Goal: Task Accomplishment & Management: Complete application form

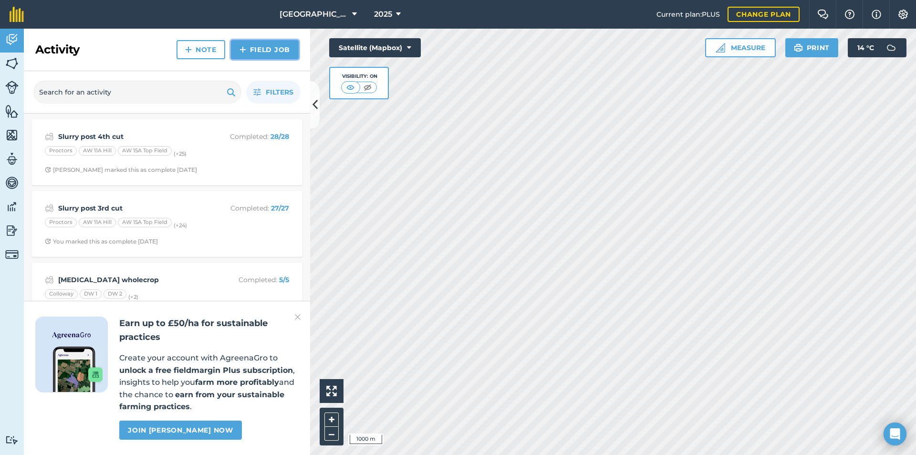
click at [271, 51] on link "Field Job" at bounding box center [265, 49] width 68 height 19
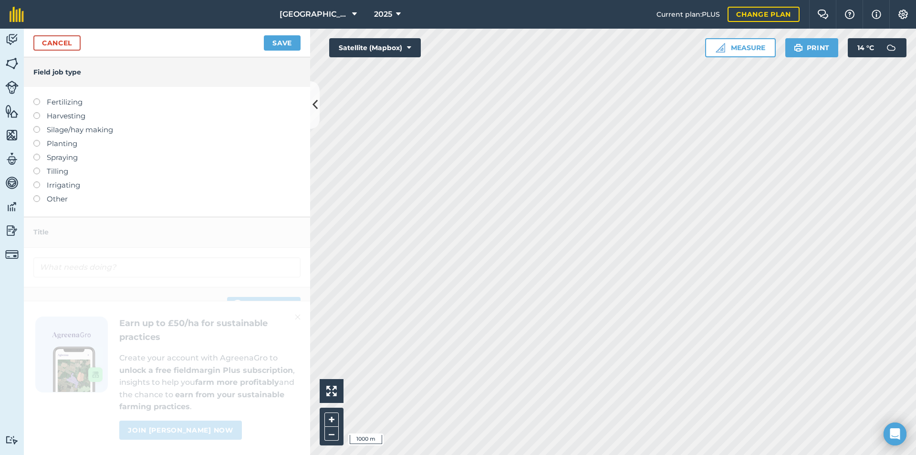
click at [36, 98] on label at bounding box center [39, 98] width 13 height 0
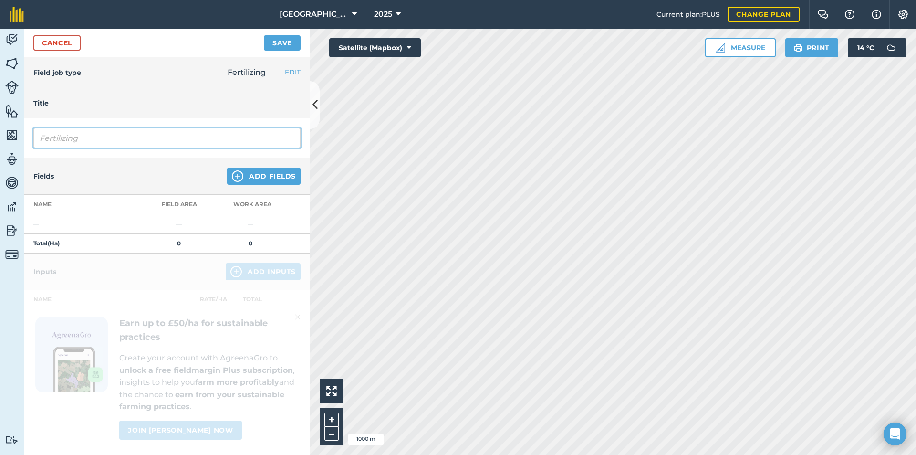
click at [84, 143] on input "Fertilizing" at bounding box center [166, 138] width 267 height 20
drag, startPoint x: 86, startPoint y: 141, endPoint x: 17, endPoint y: 142, distance: 69.7
click at [17, 143] on div "Activity Fields Livestock Features Maps Team Vehicles Data Reporting Billing Tu…" at bounding box center [458, 242] width 916 height 426
type input "Slurry post 5th cut"
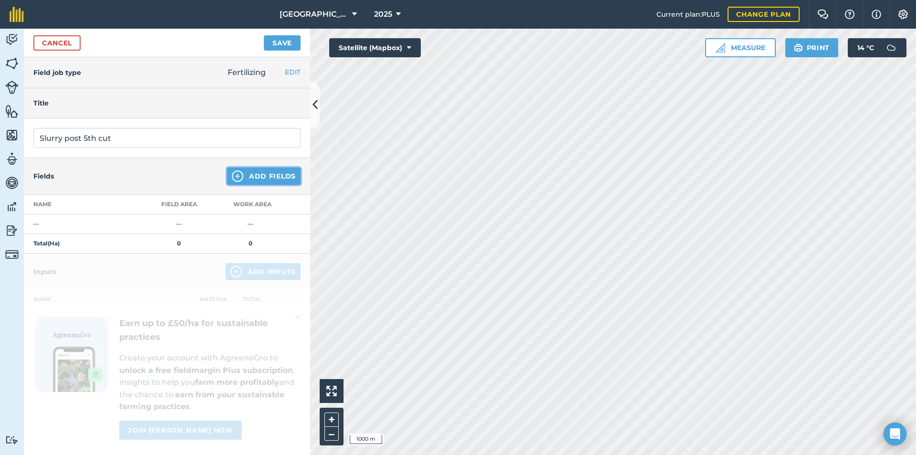
click at [234, 177] on img at bounding box center [237, 175] width 11 height 11
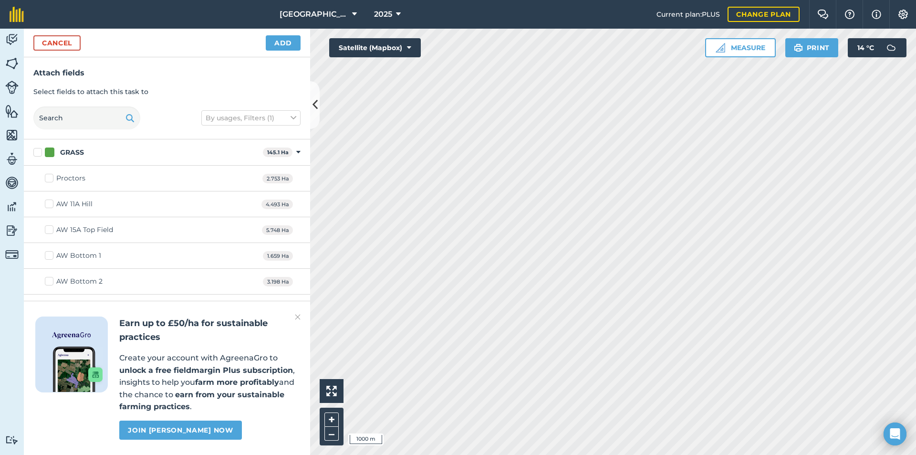
click at [297, 316] on img at bounding box center [298, 316] width 6 height 11
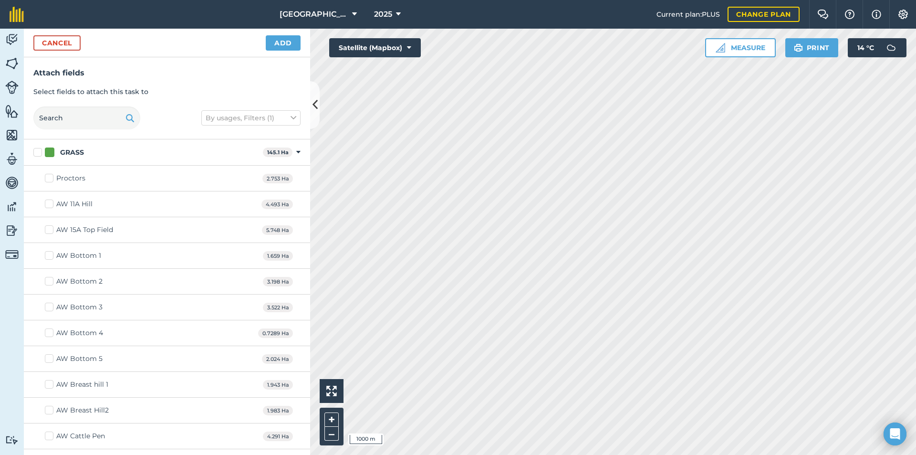
click at [38, 154] on label "GRASS" at bounding box center [146, 152] width 226 height 10
click at [38, 154] on input "GRASS" at bounding box center [36, 150] width 6 height 6
checkbox input "true"
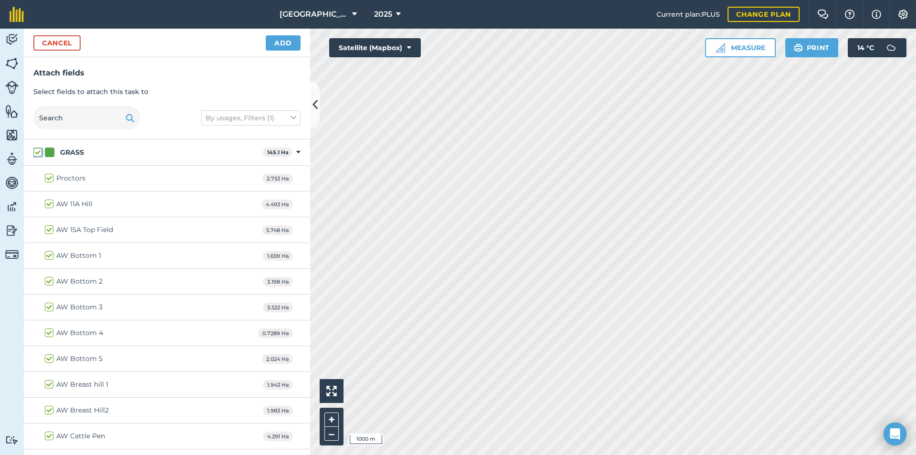
checkbox input "true"
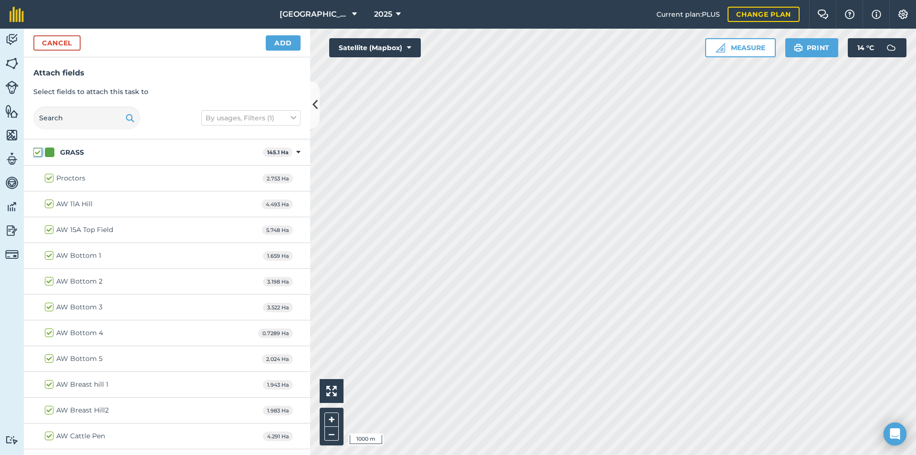
checkbox input "true"
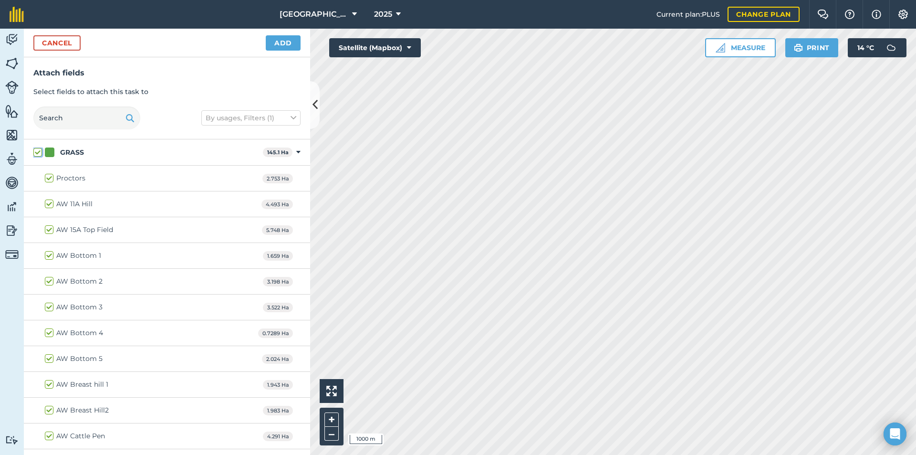
checkbox input "true"
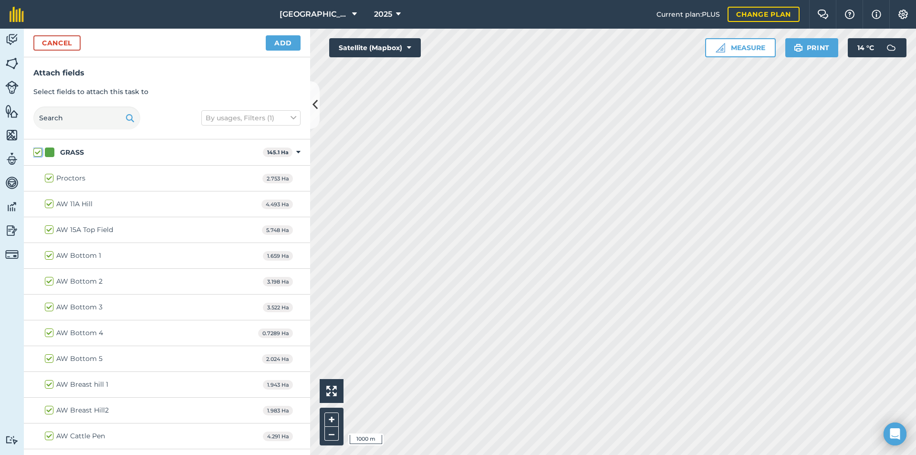
checkbox input "true"
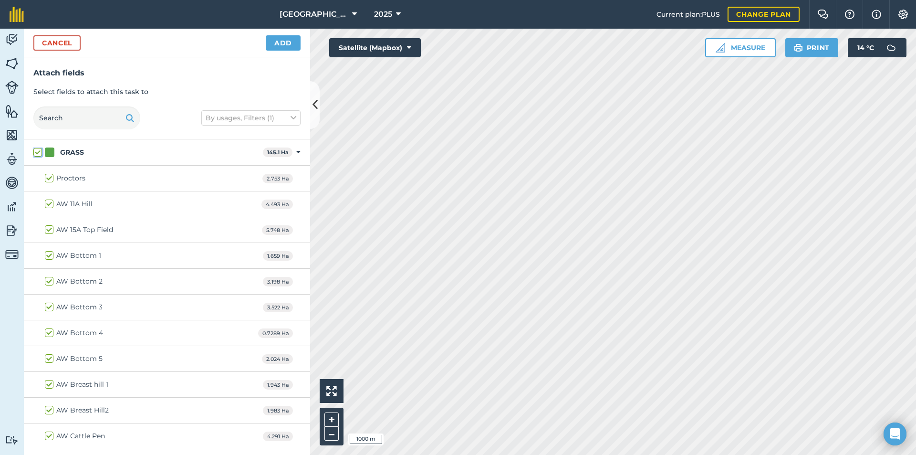
checkbox input "true"
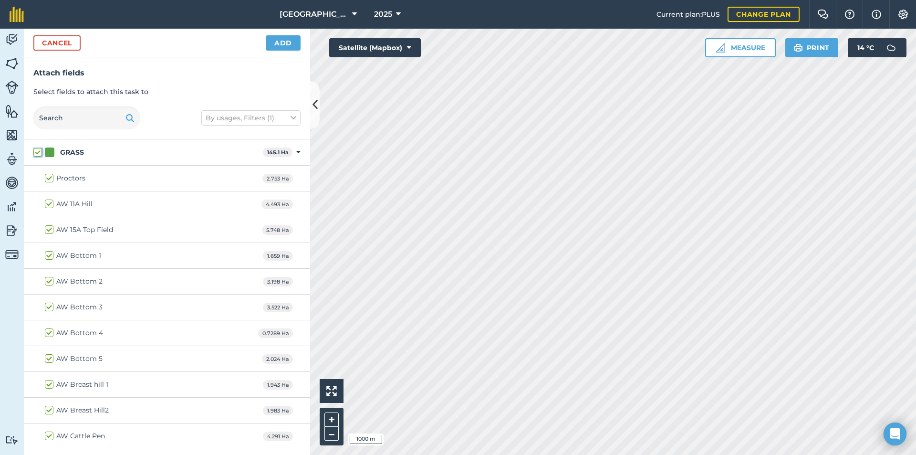
checkbox input "true"
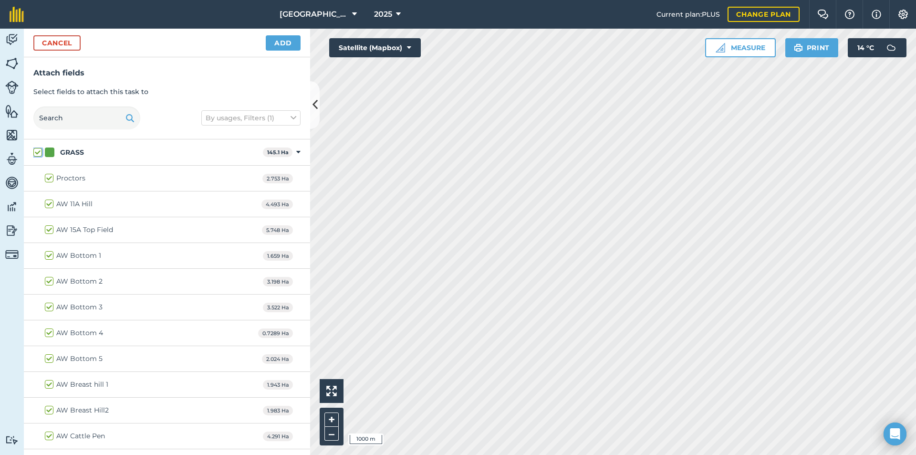
checkbox input "true"
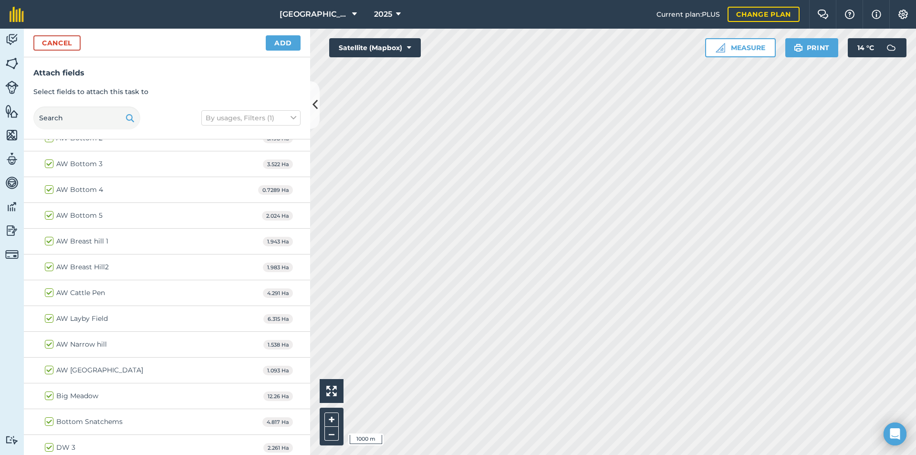
click at [50, 320] on label "AW Layby Field" at bounding box center [76, 319] width 63 height 10
click at [50, 320] on input "AW Layby Field" at bounding box center [48, 317] width 6 height 6
checkbox input "false"
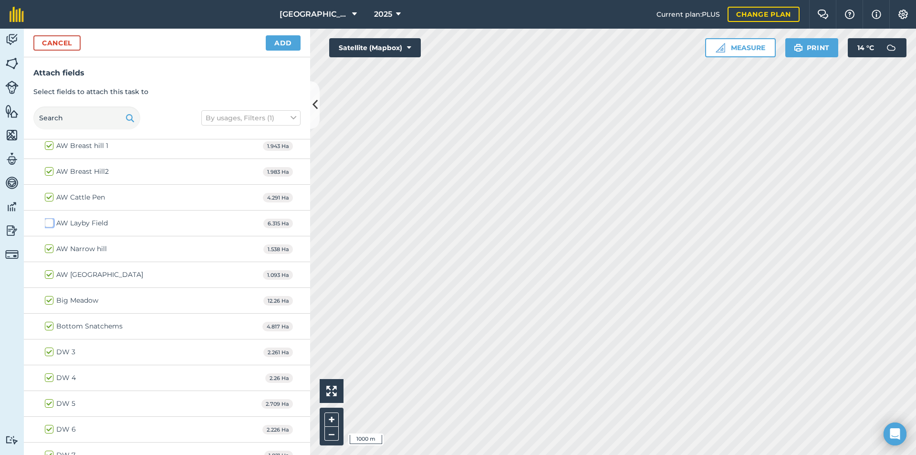
scroll to position [286, 0]
drag, startPoint x: 46, startPoint y: 301, endPoint x: 45, endPoint y: 315, distance: 14.3
click at [47, 302] on label "DW 3" at bounding box center [60, 304] width 31 height 10
click at [47, 302] on input "DW 3" at bounding box center [48, 302] width 6 height 6
checkbox input "false"
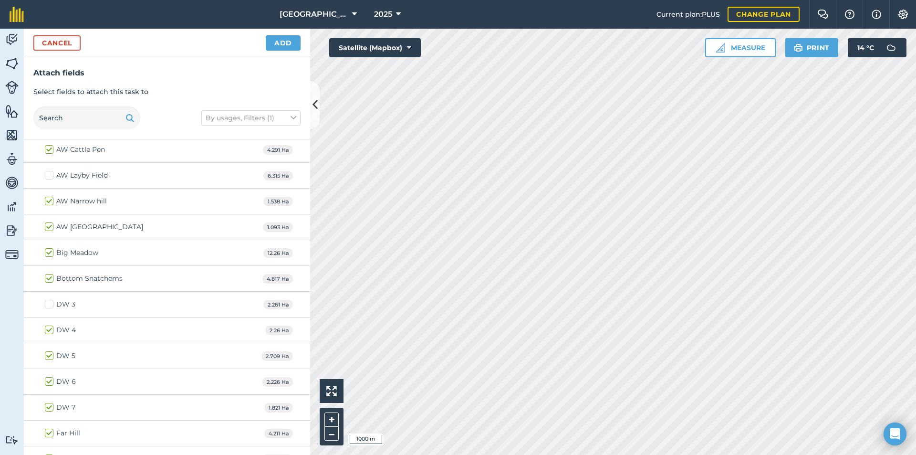
click at [48, 334] on label "DW 4" at bounding box center [60, 330] width 31 height 10
click at [48, 331] on input "DW 4" at bounding box center [48, 328] width 6 height 6
checkbox input "false"
drag, startPoint x: 50, startPoint y: 355, endPoint x: 52, endPoint y: 366, distance: 11.1
click at [50, 355] on label "DW 5" at bounding box center [60, 356] width 31 height 10
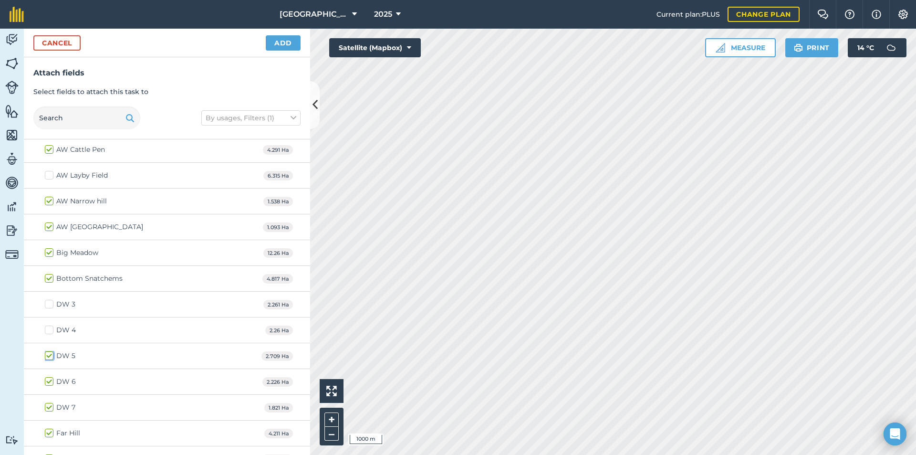
click at [50, 355] on input "DW 5" at bounding box center [48, 354] width 6 height 6
checkbox input "false"
click at [49, 385] on label "DW 6" at bounding box center [60, 382] width 31 height 10
click at [49, 383] on input "DW 6" at bounding box center [48, 380] width 6 height 6
checkbox input "false"
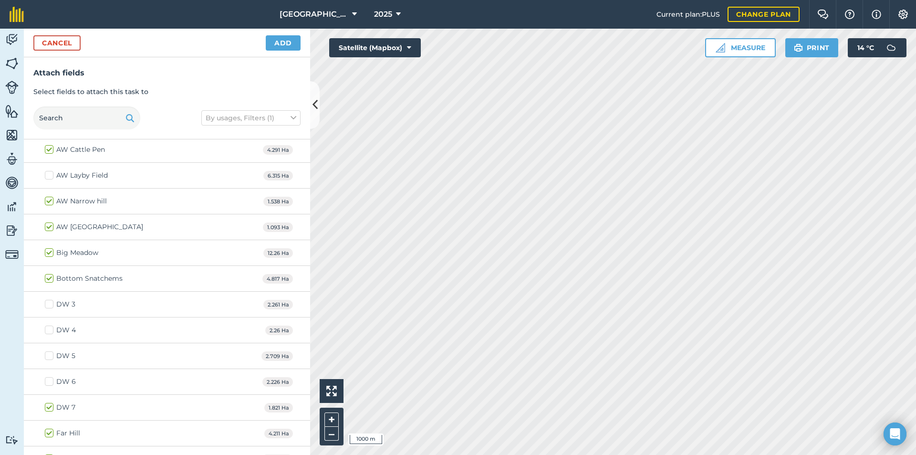
click at [51, 408] on label "DW 7" at bounding box center [60, 407] width 31 height 10
click at [51, 408] on input "DW 7" at bounding box center [48, 405] width 6 height 6
checkbox input "false"
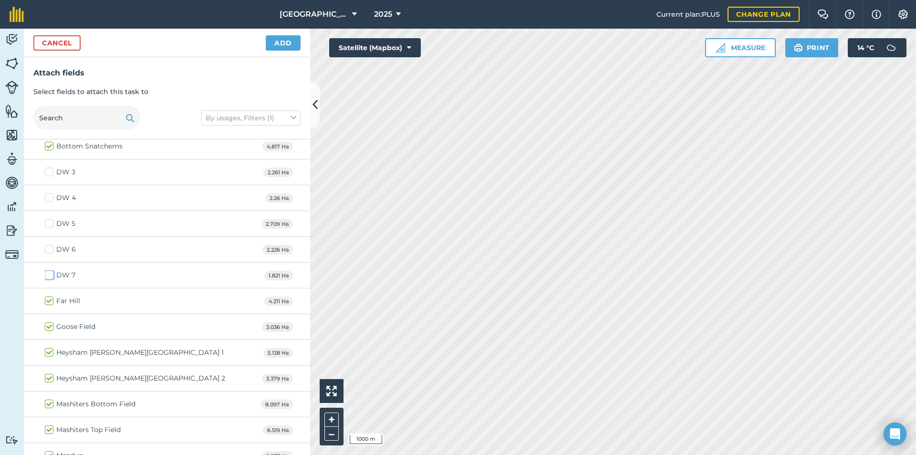
scroll to position [477, 0]
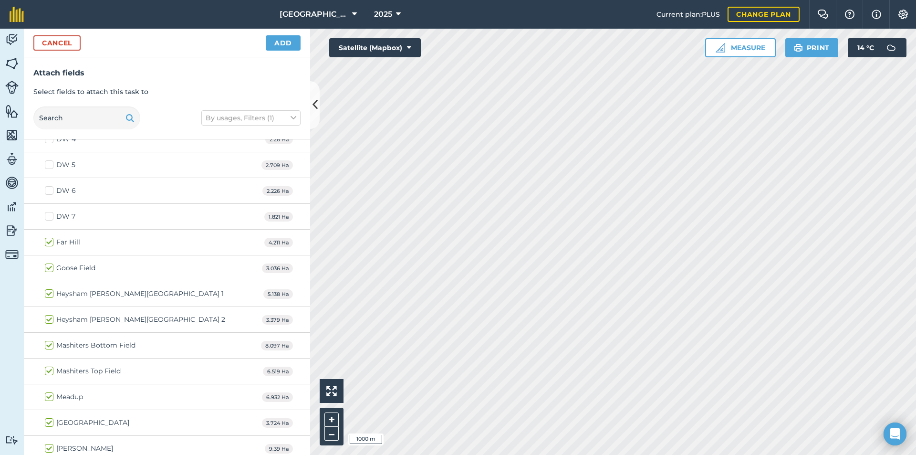
drag, startPoint x: 49, startPoint y: 266, endPoint x: 50, endPoint y: 272, distance: 5.7
click at [49, 267] on label "Goose Field" at bounding box center [70, 268] width 51 height 10
click at [49, 267] on input "Goose Field" at bounding box center [48, 266] width 6 height 6
checkbox input "false"
click at [48, 293] on label "Heysham [PERSON_NAME][GEOGRAPHIC_DATA] 1" at bounding box center [134, 294] width 179 height 10
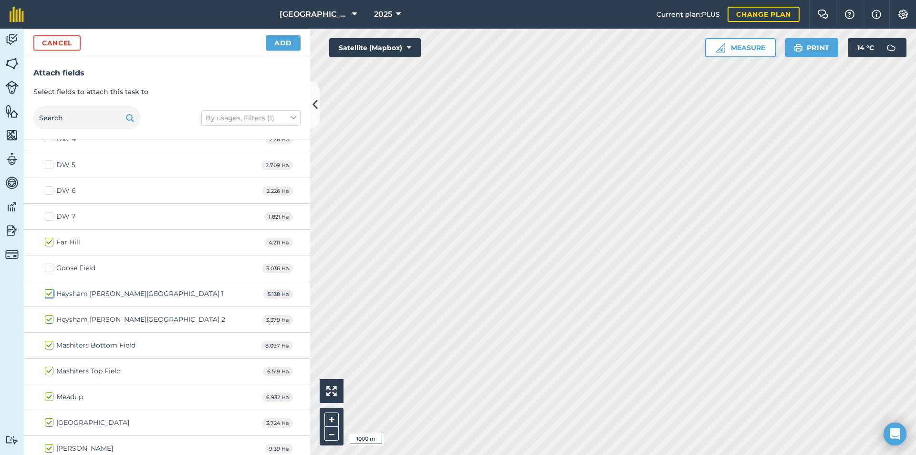
click at [48, 293] on input "Heysham [PERSON_NAME][GEOGRAPHIC_DATA] 1" at bounding box center [48, 292] width 6 height 6
checkbox input "false"
click at [47, 317] on label "Heysham [PERSON_NAME][GEOGRAPHIC_DATA] 2" at bounding box center [135, 319] width 180 height 10
click at [47, 317] on input "Heysham [PERSON_NAME][GEOGRAPHIC_DATA] 2" at bounding box center [48, 317] width 6 height 6
checkbox input "false"
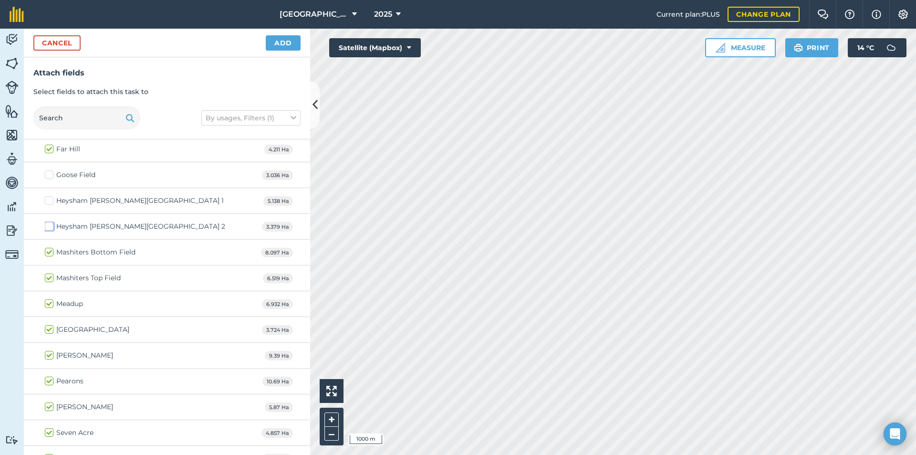
scroll to position [573, 0]
click at [49, 381] on label "Pearons" at bounding box center [64, 379] width 39 height 10
click at [49, 380] on input "Pearons" at bounding box center [48, 377] width 6 height 6
checkbox input "false"
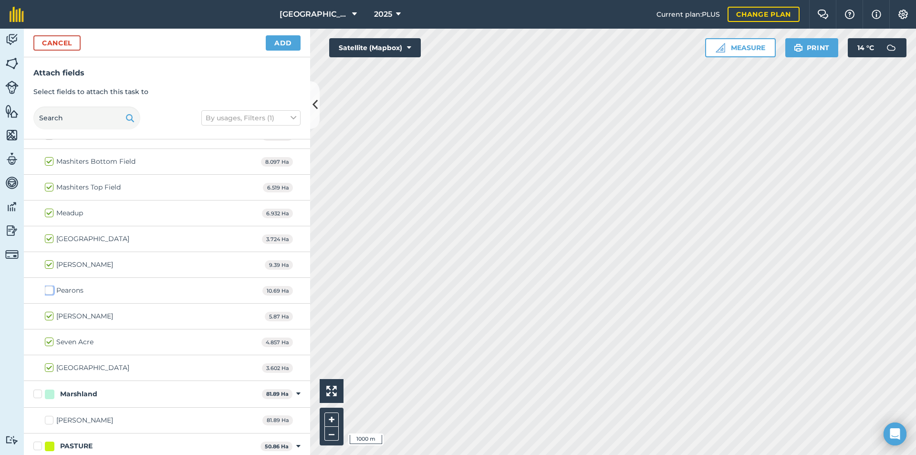
scroll to position [668, 0]
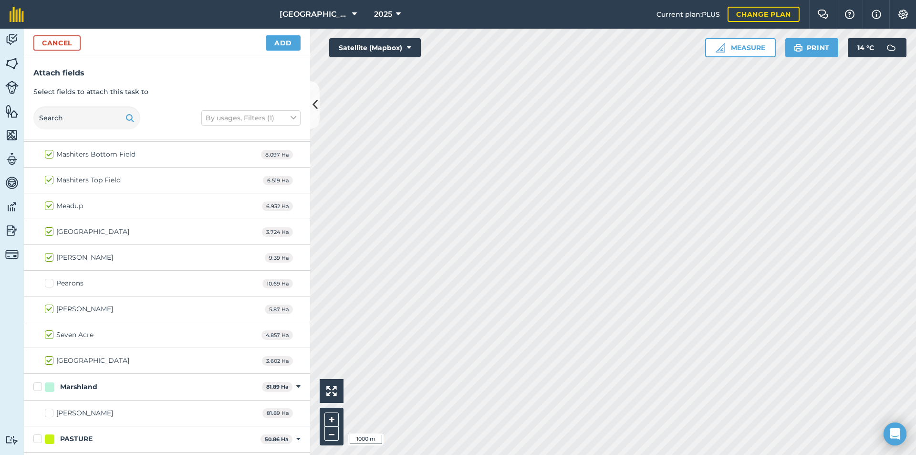
click at [50, 337] on label "Seven Acre" at bounding box center [69, 335] width 49 height 10
click at [50, 336] on input "Seven Acre" at bounding box center [48, 333] width 6 height 6
checkbox input "false"
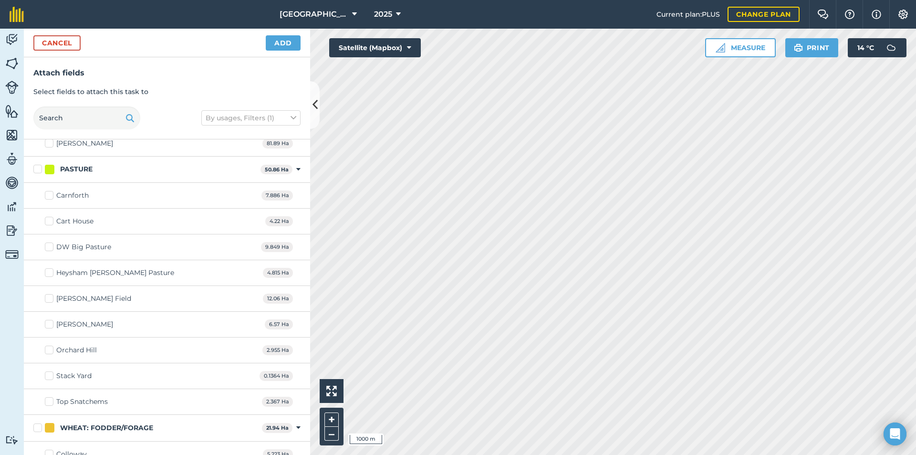
scroll to position [954, 0]
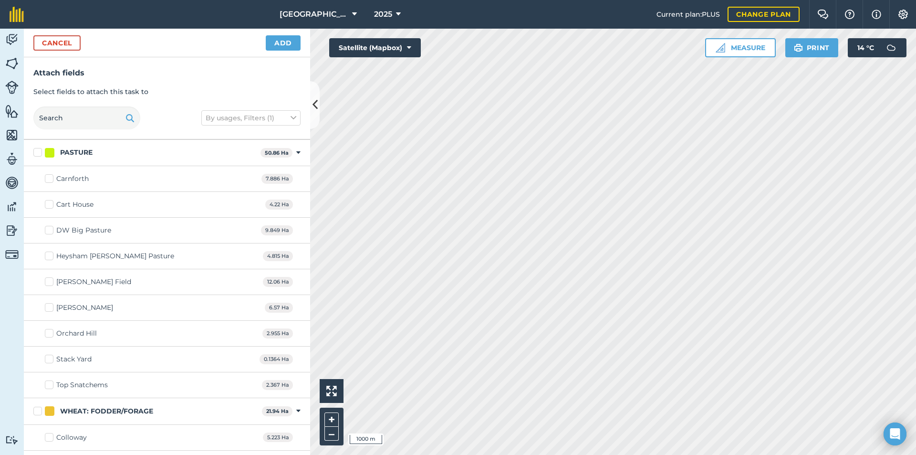
click at [50, 329] on label "Orchard Hill" at bounding box center [71, 333] width 52 height 10
click at [50, 329] on input "Orchard Hill" at bounding box center [48, 331] width 6 height 6
checkbox input "true"
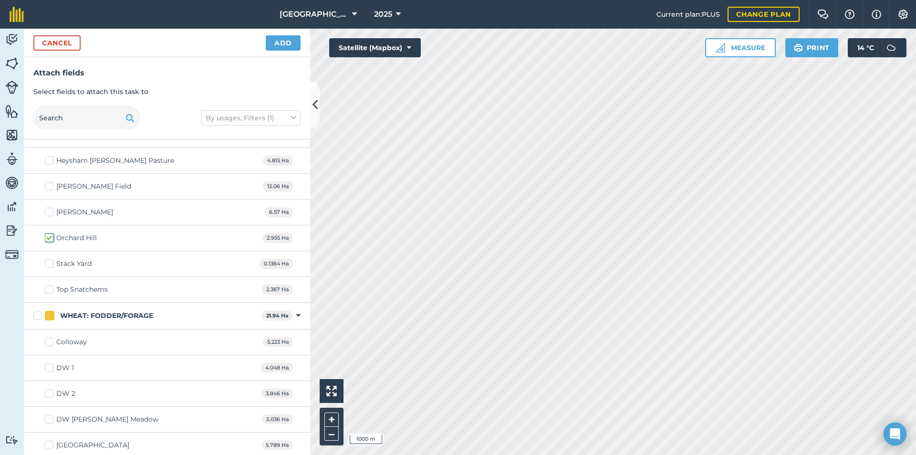
scroll to position [1053, 0]
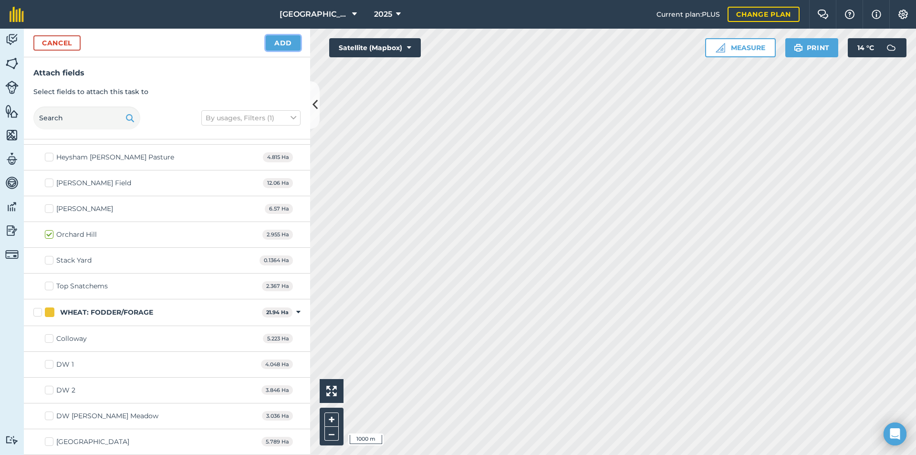
click at [277, 45] on button "Add" at bounding box center [283, 42] width 35 height 15
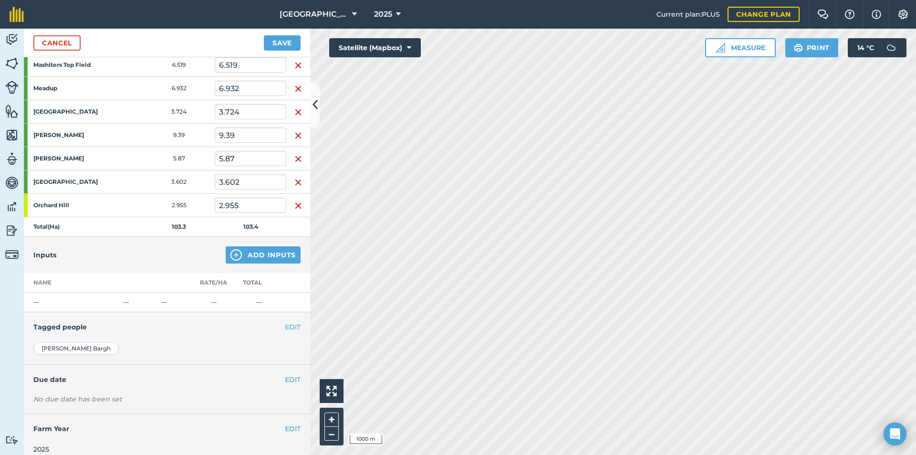
scroll to position [568, 0]
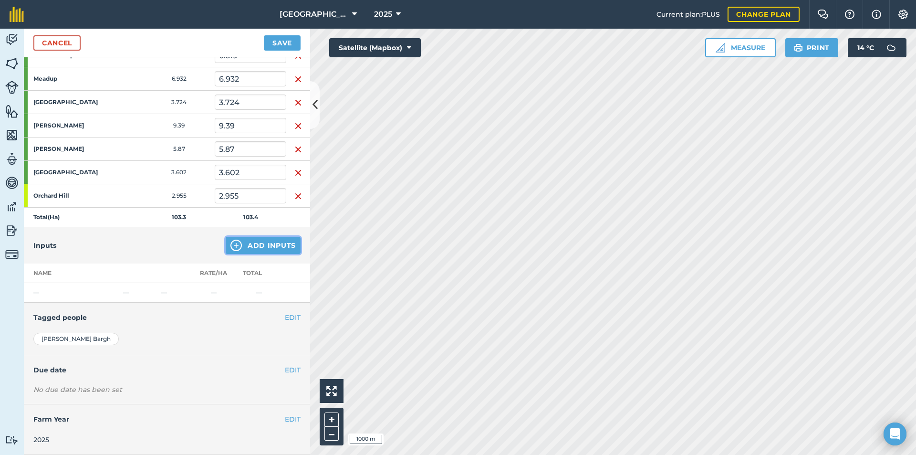
click at [231, 241] on img at bounding box center [235, 245] width 11 height 11
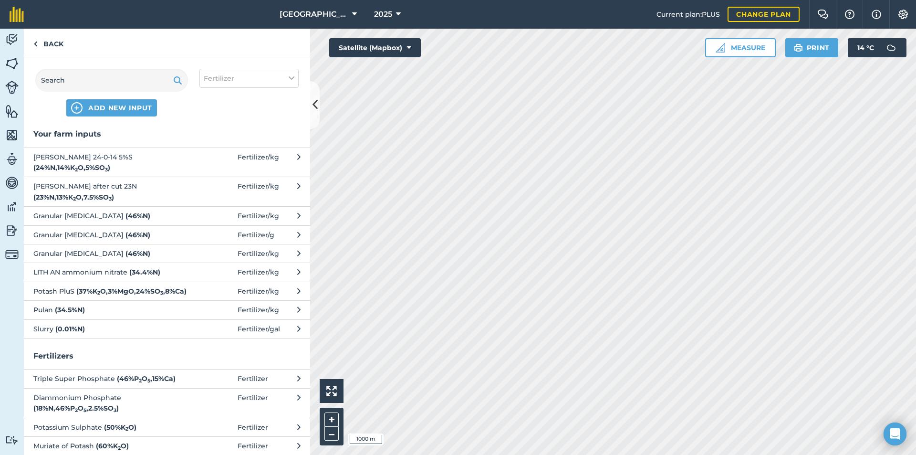
click at [68, 333] on strong "( 0.01 % N )" at bounding box center [70, 328] width 30 height 9
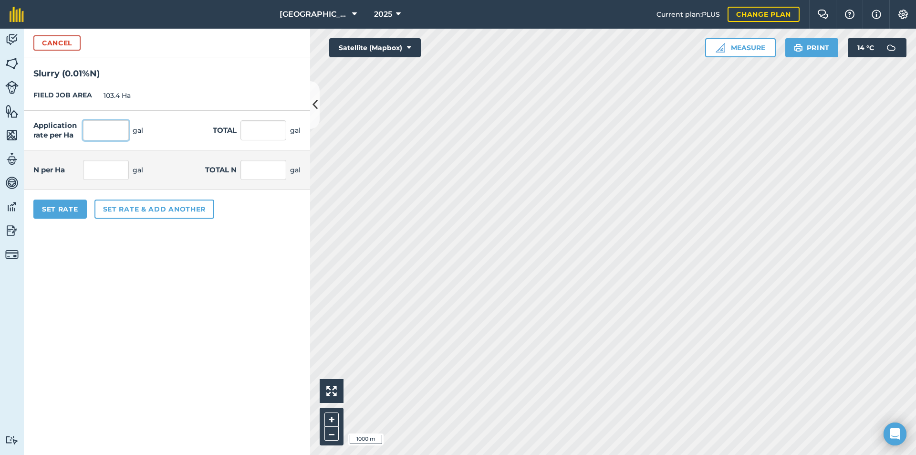
click at [92, 129] on input "text" at bounding box center [106, 130] width 46 height 20
type input "14,500"
type input "1,499,300"
type input "0.87"
type input "89.958"
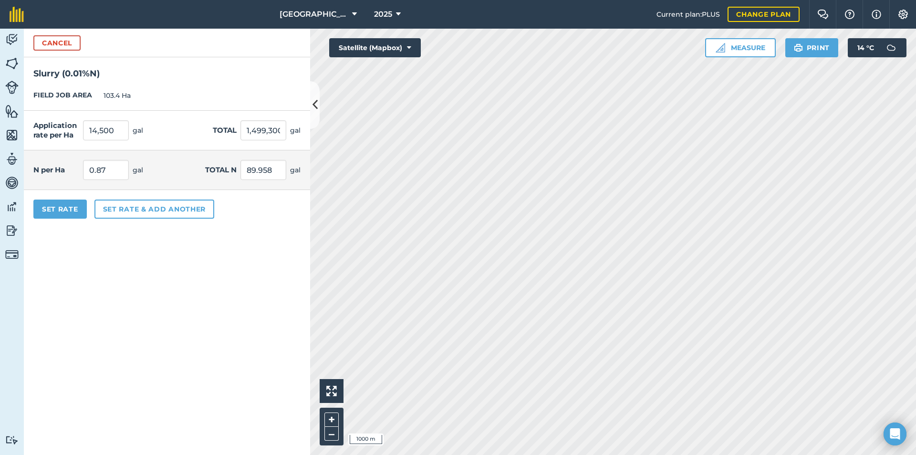
click at [179, 252] on form "Cancel Slurry ( 0.01 % N ) FIELD JOB AREA 103.4 Ha Application rate per Ha 14,5…" at bounding box center [167, 242] width 286 height 426
click at [61, 211] on button "Set Rate" at bounding box center [59, 208] width 53 height 19
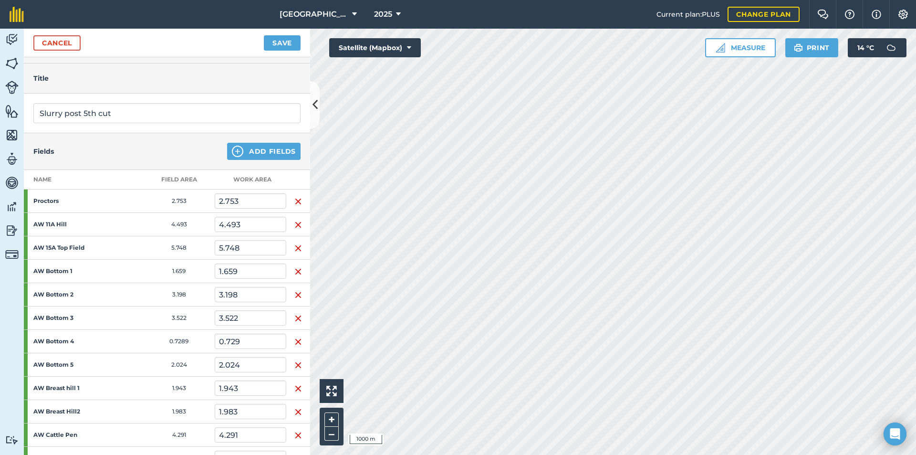
scroll to position [0, 0]
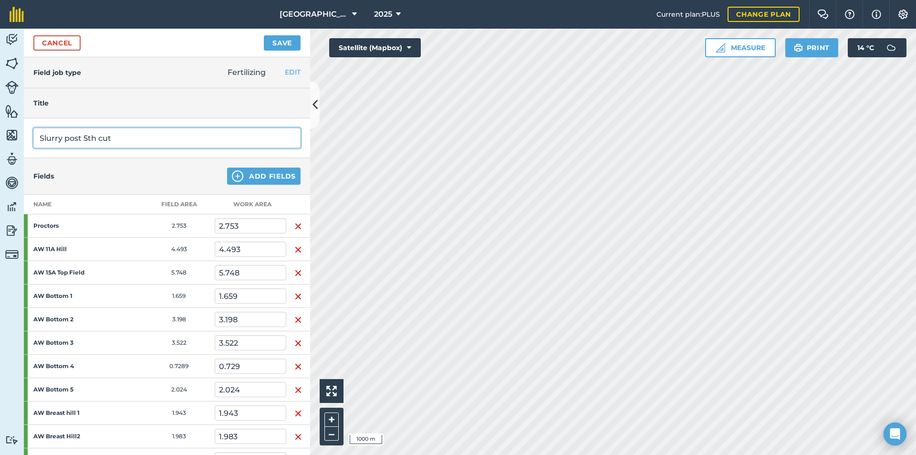
click at [126, 140] on input "Slurry post 5th cut" at bounding box center [166, 138] width 267 height 20
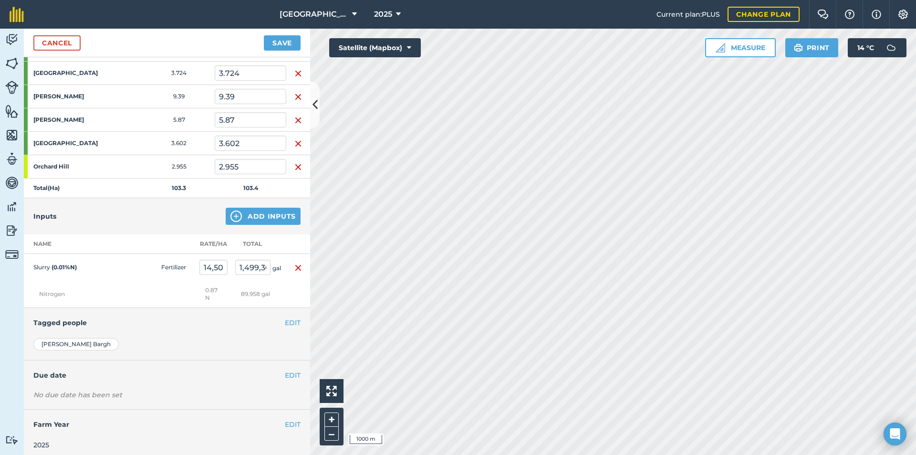
scroll to position [610, 0]
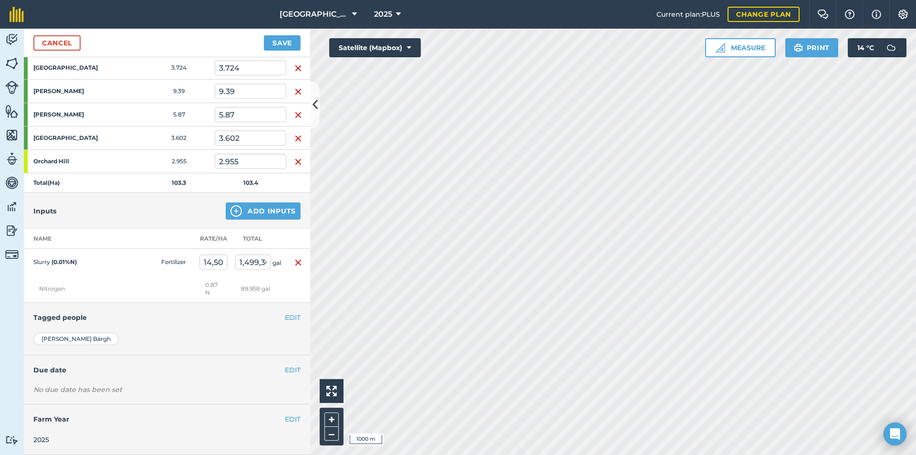
type input "Slurry post 5th cut 5000gal/A"
click at [285, 315] on button "EDIT" at bounding box center [293, 317] width 16 height 10
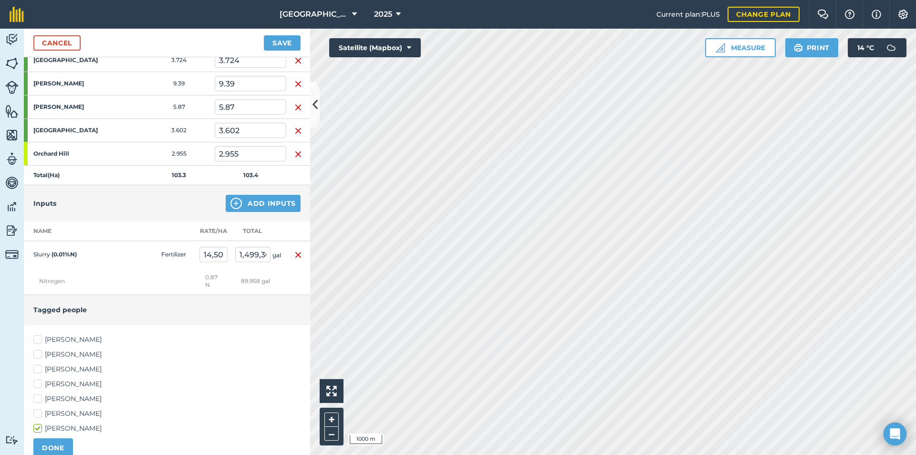
drag, startPoint x: 36, startPoint y: 391, endPoint x: 45, endPoint y: 401, distance: 13.2
click at [38, 389] on label "[PERSON_NAME]" at bounding box center [166, 384] width 267 height 10
click at [38, 385] on input "[PERSON_NAME]" at bounding box center [36, 382] width 6 height 6
checkbox input "true"
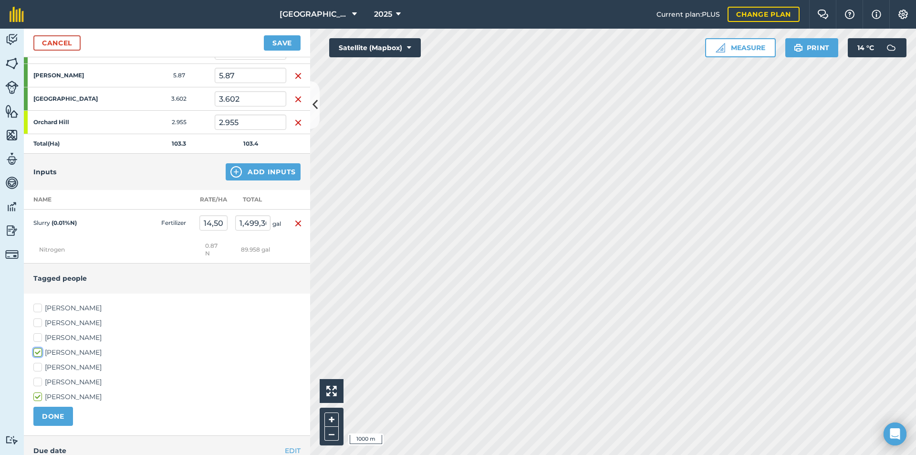
scroll to position [658, 0]
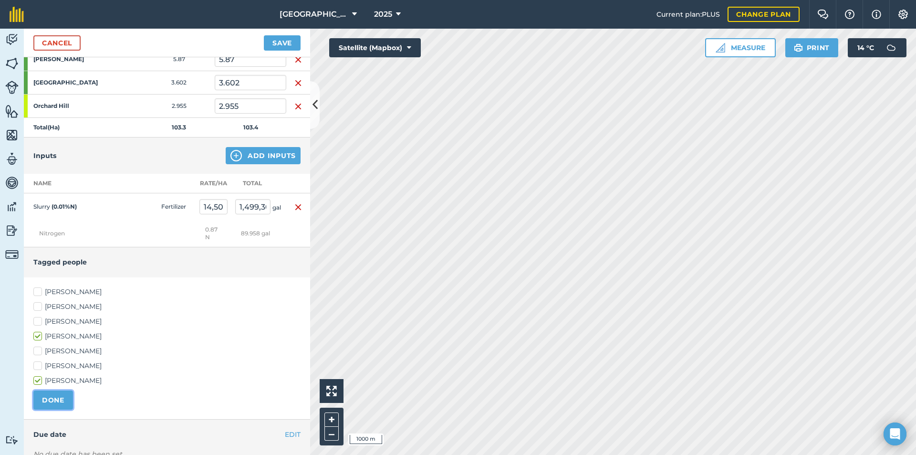
click at [63, 409] on button "DONE" at bounding box center [53, 399] width 40 height 19
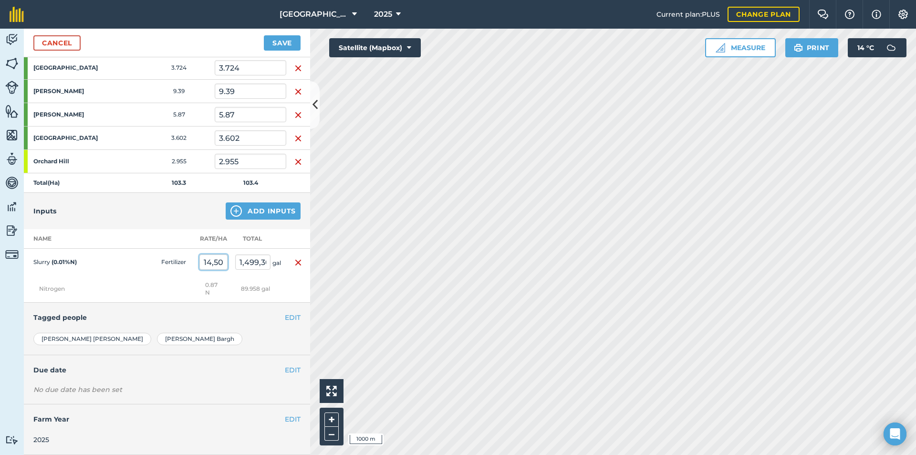
click at [215, 258] on input "14,500" at bounding box center [213, 261] width 28 height 15
drag, startPoint x: 223, startPoint y: 258, endPoint x: 192, endPoint y: 261, distance: 31.1
click at [192, 261] on tr "Slurry ( 0.01 % N ) Fertilizer 14,500 1,499,300 gal" at bounding box center [167, 262] width 286 height 27
type input "0"
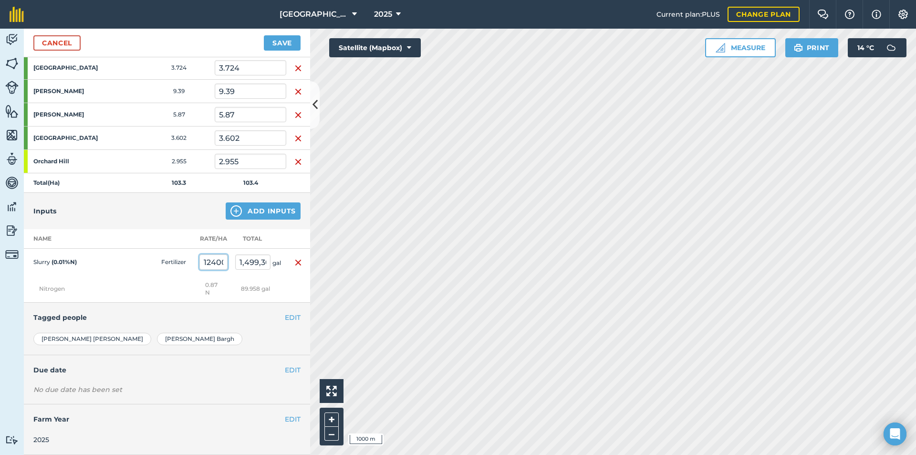
scroll to position [0, 2]
type input "12,400"
type input "1,282,160"
click at [177, 277] on td "Nitrogen" at bounding box center [110, 288] width 172 height 27
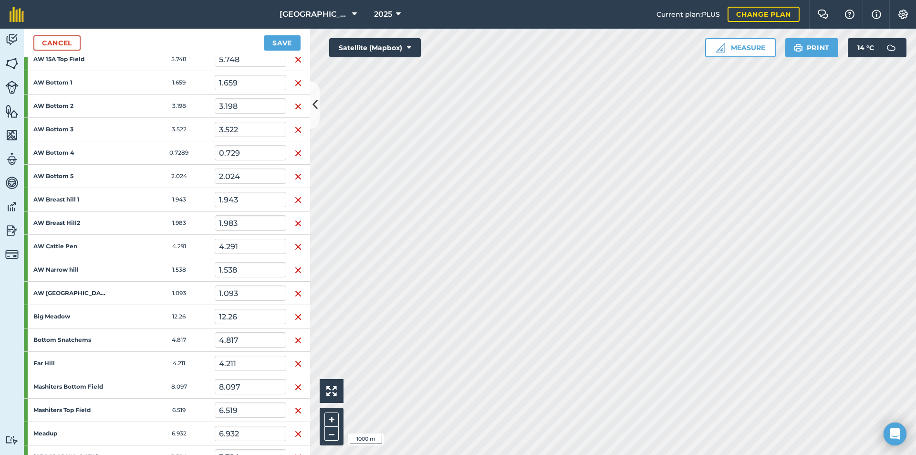
scroll to position [228, 0]
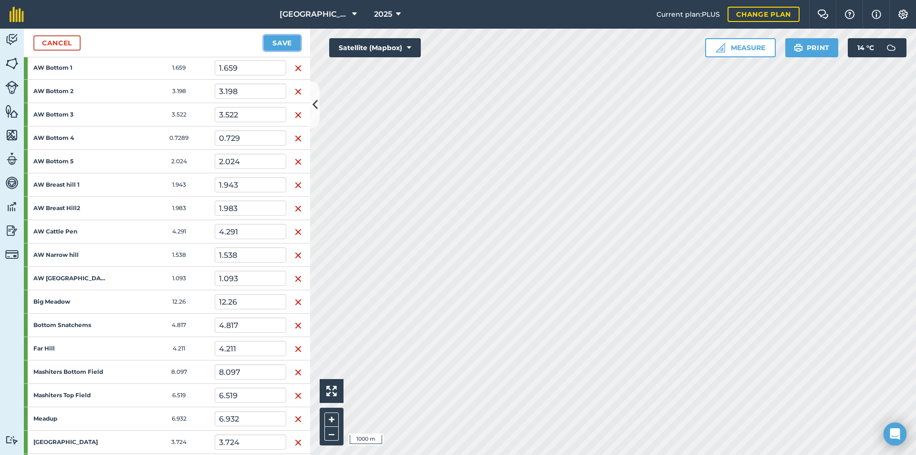
click at [284, 45] on button "Save" at bounding box center [282, 42] width 37 height 15
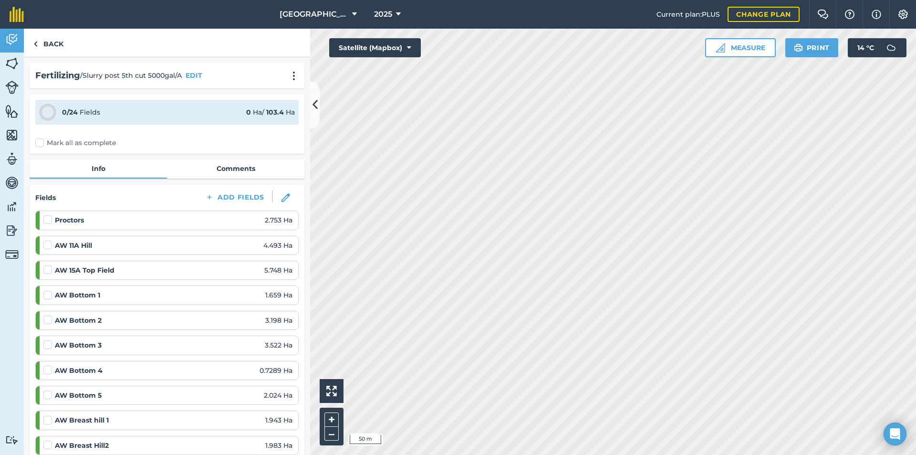
click at [523, 454] on html "North Farm 2025 Current plan : PLUS Change plan Farm Chat Help Info Settings No…" at bounding box center [458, 227] width 916 height 455
